Goal: Obtain resource: Obtain resource

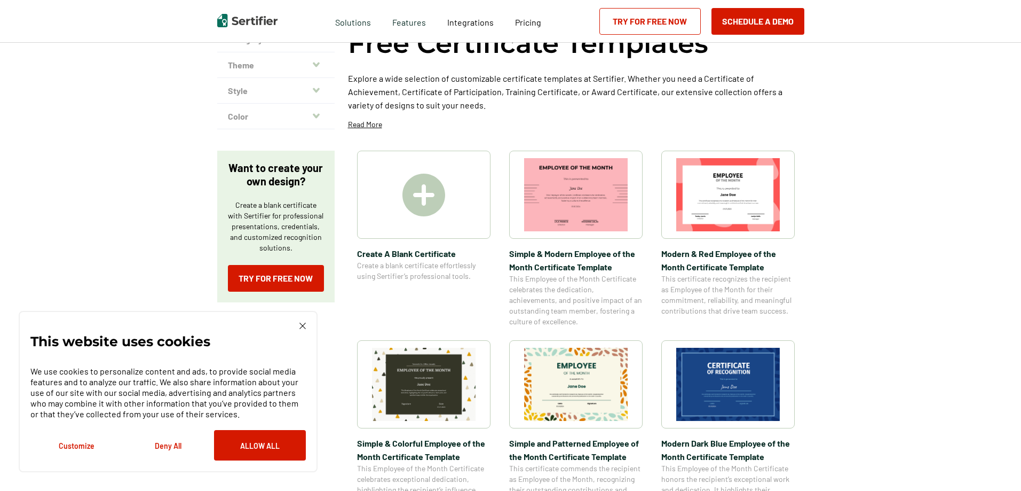
scroll to position [160, 0]
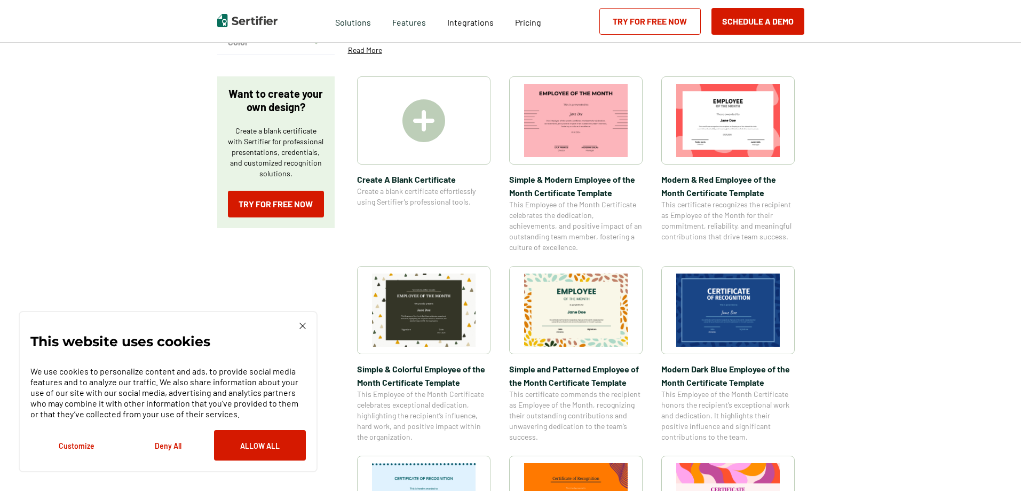
click at [729, 322] on img at bounding box center [728, 309] width 104 height 73
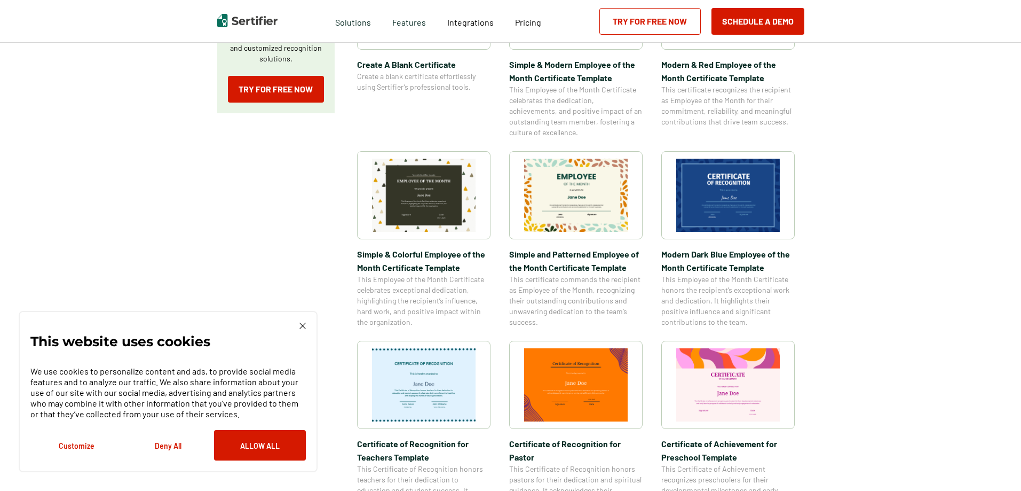
scroll to position [320, 0]
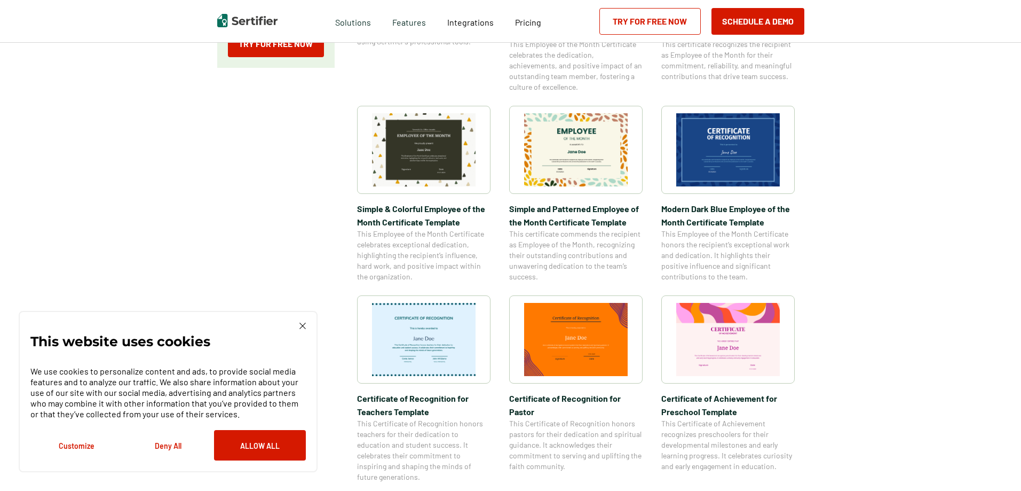
click at [457, 322] on img at bounding box center [424, 339] width 104 height 73
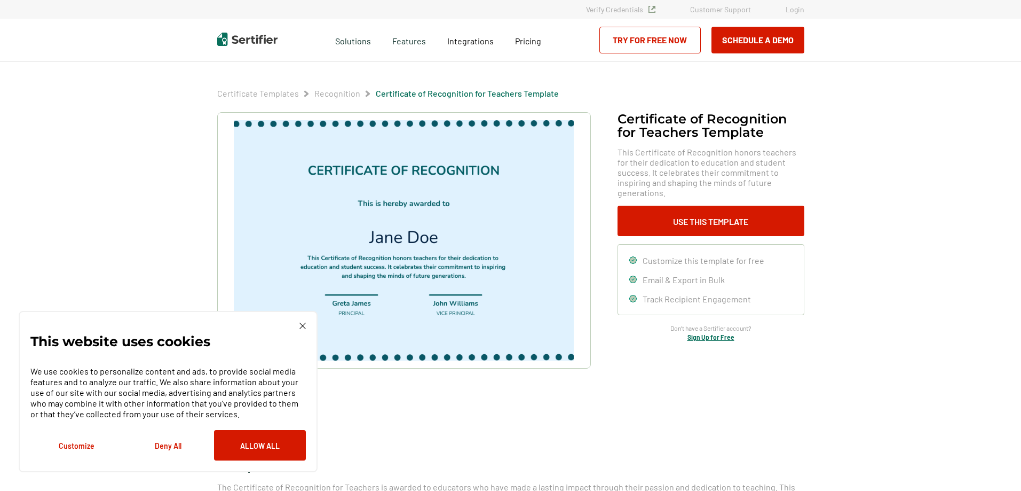
scroll to position [320, 0]
